Goal: Task Accomplishment & Management: Use online tool/utility

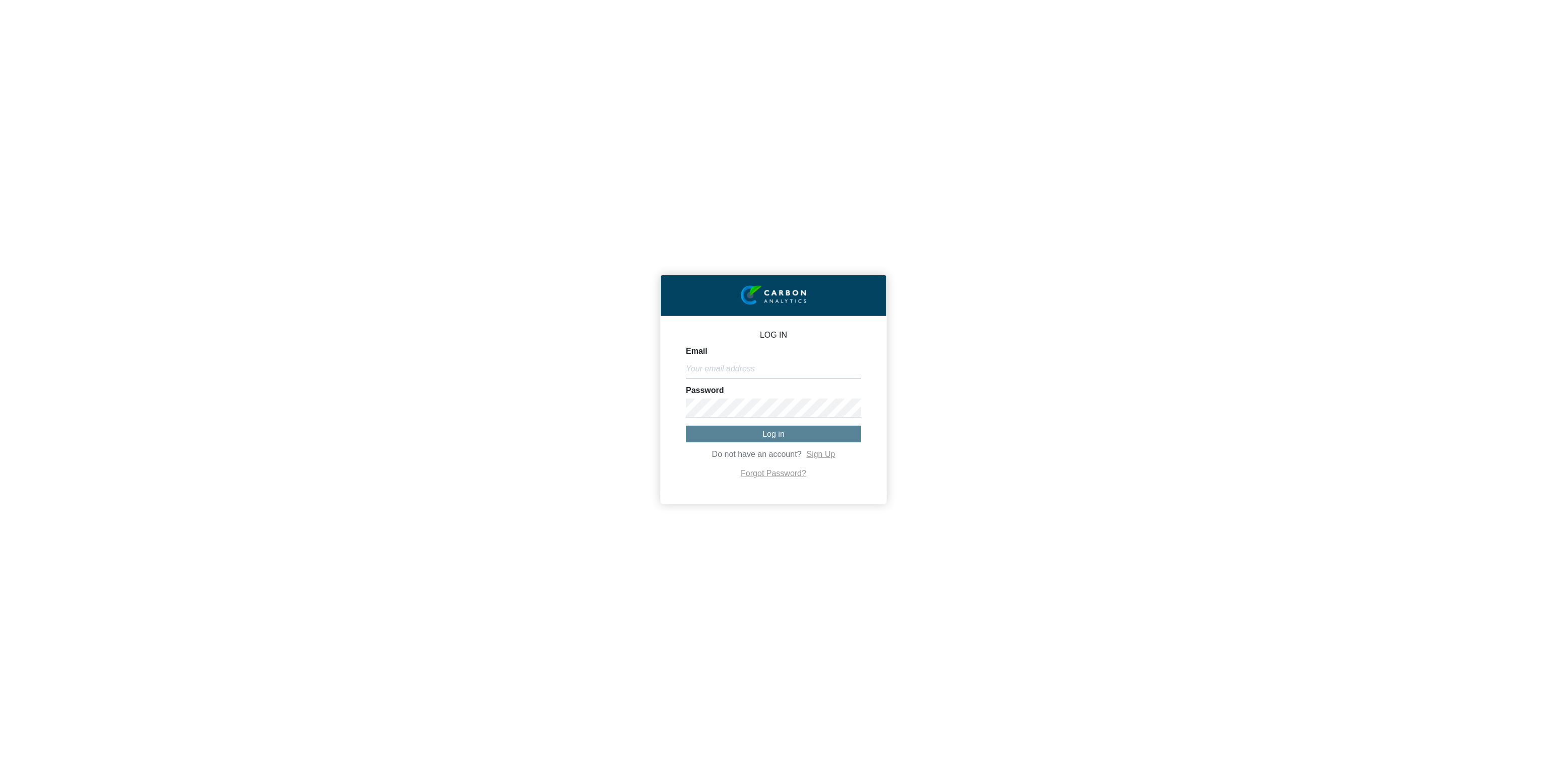
click at [759, 373] on input "Email" at bounding box center [773, 369] width 175 height 19
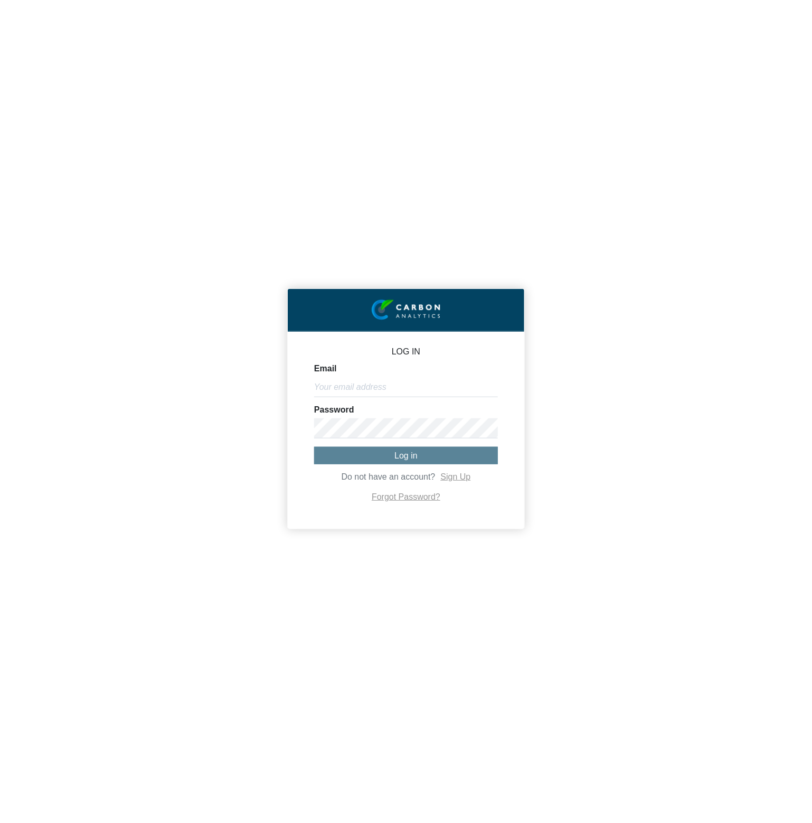
click at [382, 141] on div "LOG IN Email Password Log in Do not have an account? Sign Up Forgot Password?" at bounding box center [406, 411] width 812 height 823
click at [372, 389] on input "Email" at bounding box center [406, 387] width 184 height 20
paste input "[PERSON_NAME][EMAIL_ADDRESS][DOMAIN_NAME]"
type input "[PERSON_NAME][EMAIL_ADDRESS][DOMAIN_NAME]"
click at [410, 456] on span "Log in" at bounding box center [406, 455] width 23 height 9
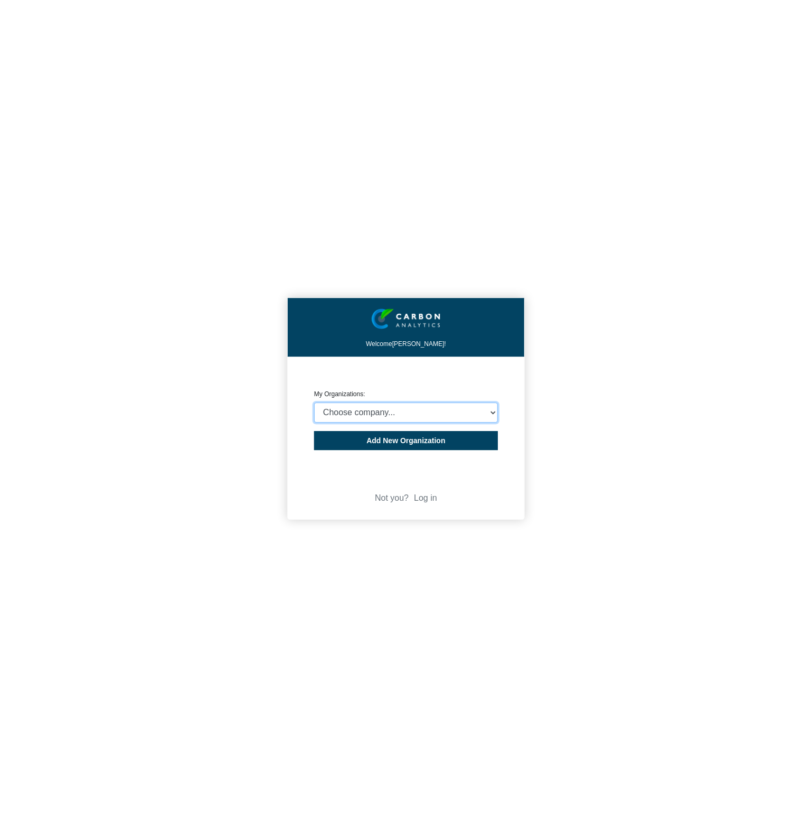
select select "4403414"
click at [314, 403] on select "Choose company... CARBON ANALYTICS LIMITED test6 Nekton Capital Limited Pacha S…" at bounding box center [406, 413] width 184 height 20
click at [178, 337] on div "Welcome [PERSON_NAME]! CREATE ORGANIZATION My Organizations: Choose company... …" at bounding box center [406, 411] width 812 height 823
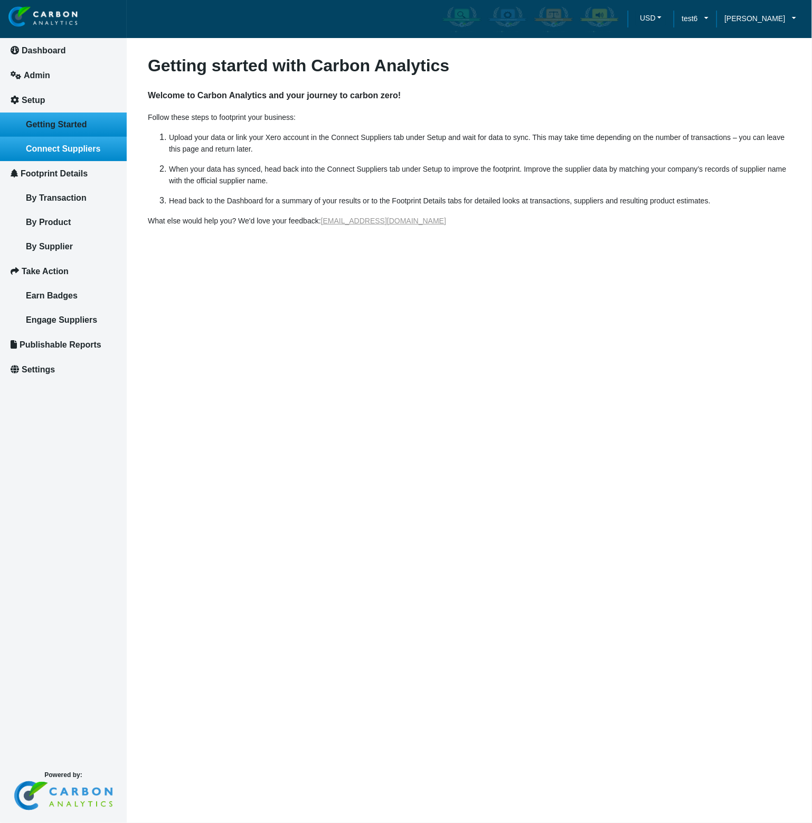
click at [93, 147] on span "Connect Suppliers" at bounding box center [63, 148] width 74 height 9
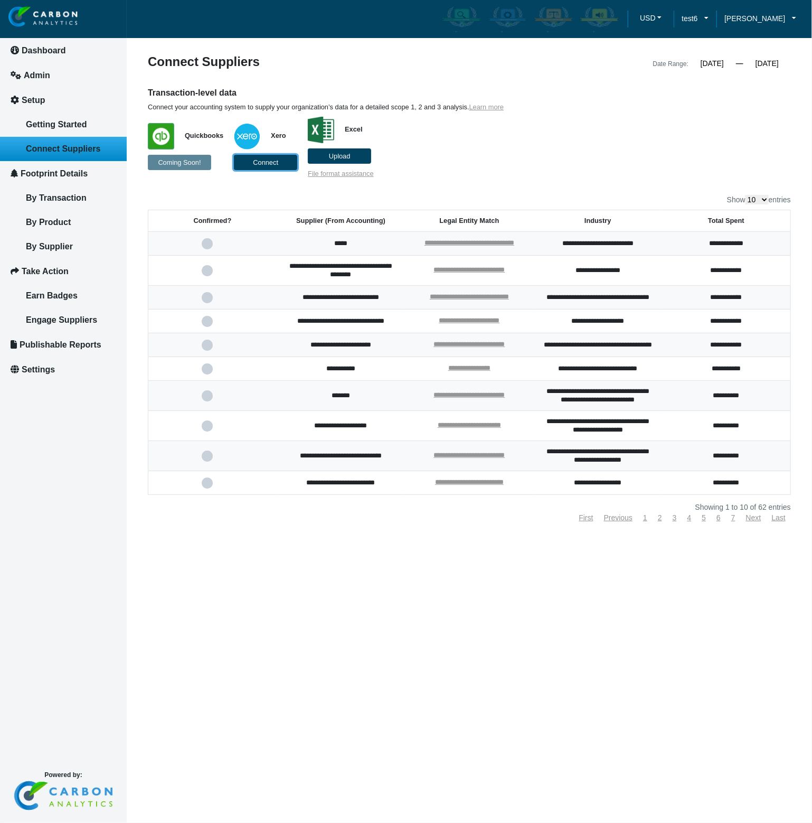
click at [278, 164] on span "Connect" at bounding box center [265, 162] width 25 height 8
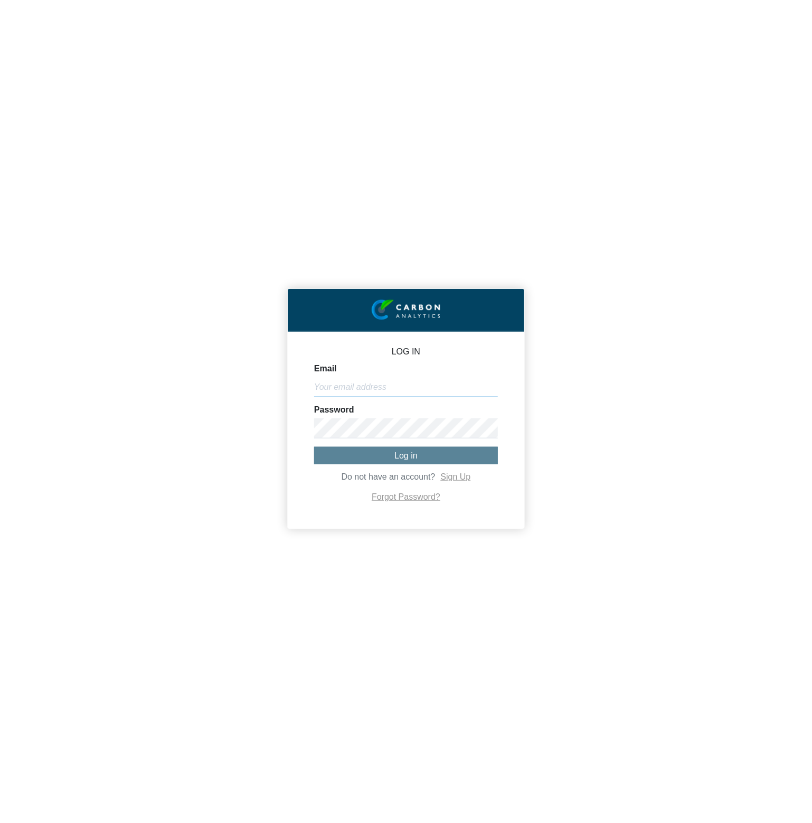
click at [432, 390] on input "Email" at bounding box center [406, 387] width 184 height 20
paste input "[PERSON_NAME][EMAIL_ADDRESS][DOMAIN_NAME]"
type input "[PERSON_NAME][EMAIL_ADDRESS][DOMAIN_NAME]"
click at [395, 459] on span "Log in" at bounding box center [406, 455] width 23 height 9
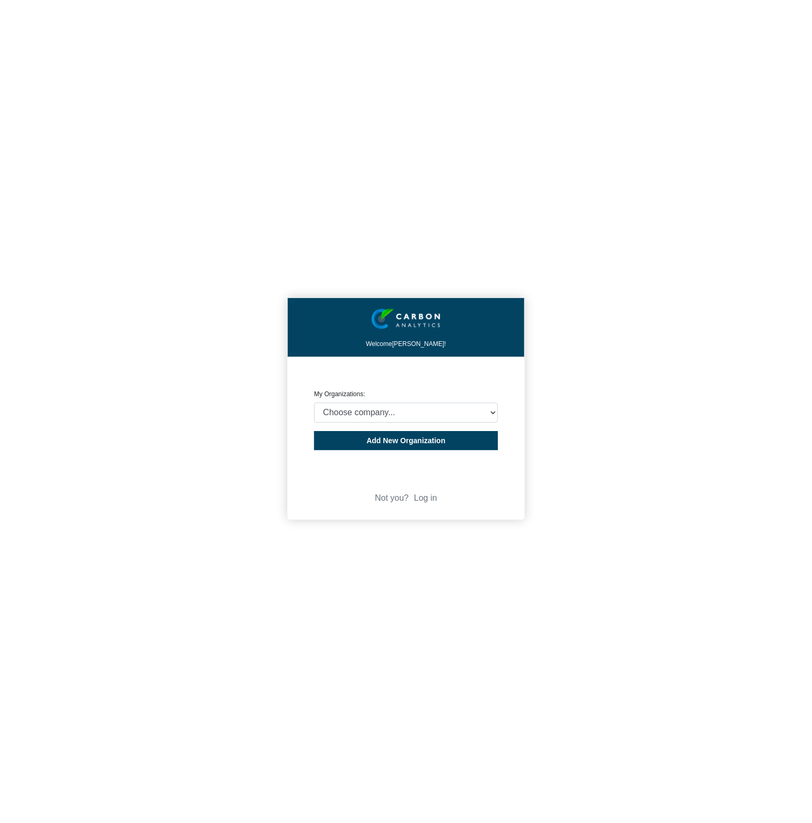
click at [348, 402] on div "CREATE ORGANIZATION My Organizations: Choose company... CARBON ANALYTICS LIMITE…" at bounding box center [406, 398] width 184 height 50
select select "4403414"
click at [314, 403] on select "Choose company... CARBON ANALYTICS LIMITED test6 Nekton Capital Limited Pacha S…" at bounding box center [406, 413] width 184 height 20
click at [137, 366] on div "Welcome [PERSON_NAME]! CREATE ORGANIZATION My Organizations: Choose company... …" at bounding box center [406, 411] width 812 height 823
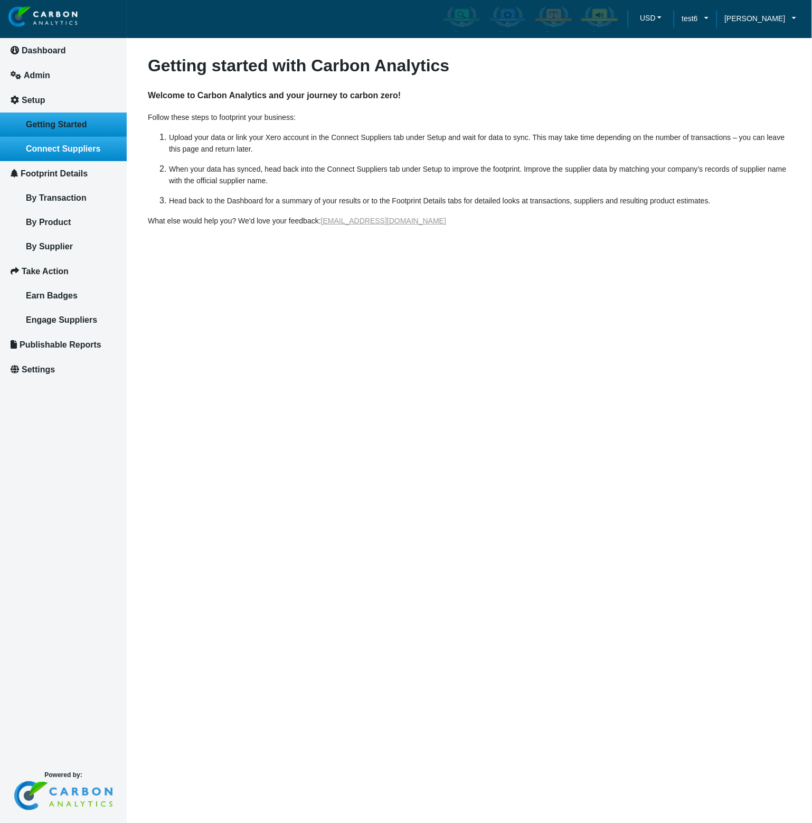
click at [86, 153] on span "Connect Suppliers" at bounding box center [63, 148] width 74 height 9
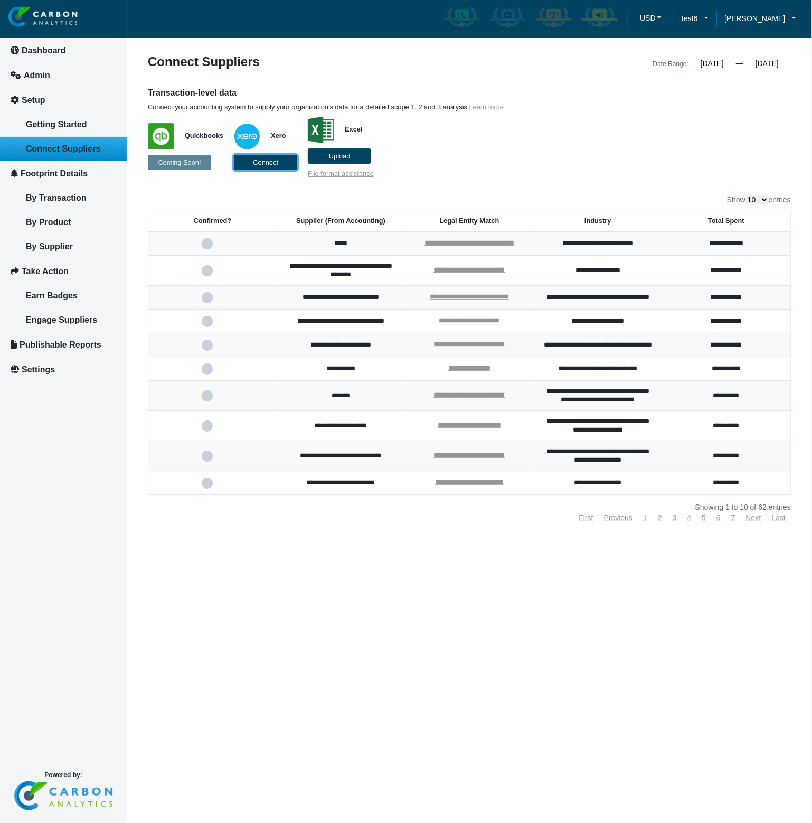
click at [279, 164] on button "Connect" at bounding box center [265, 162] width 63 height 15
